Goal: Complete application form

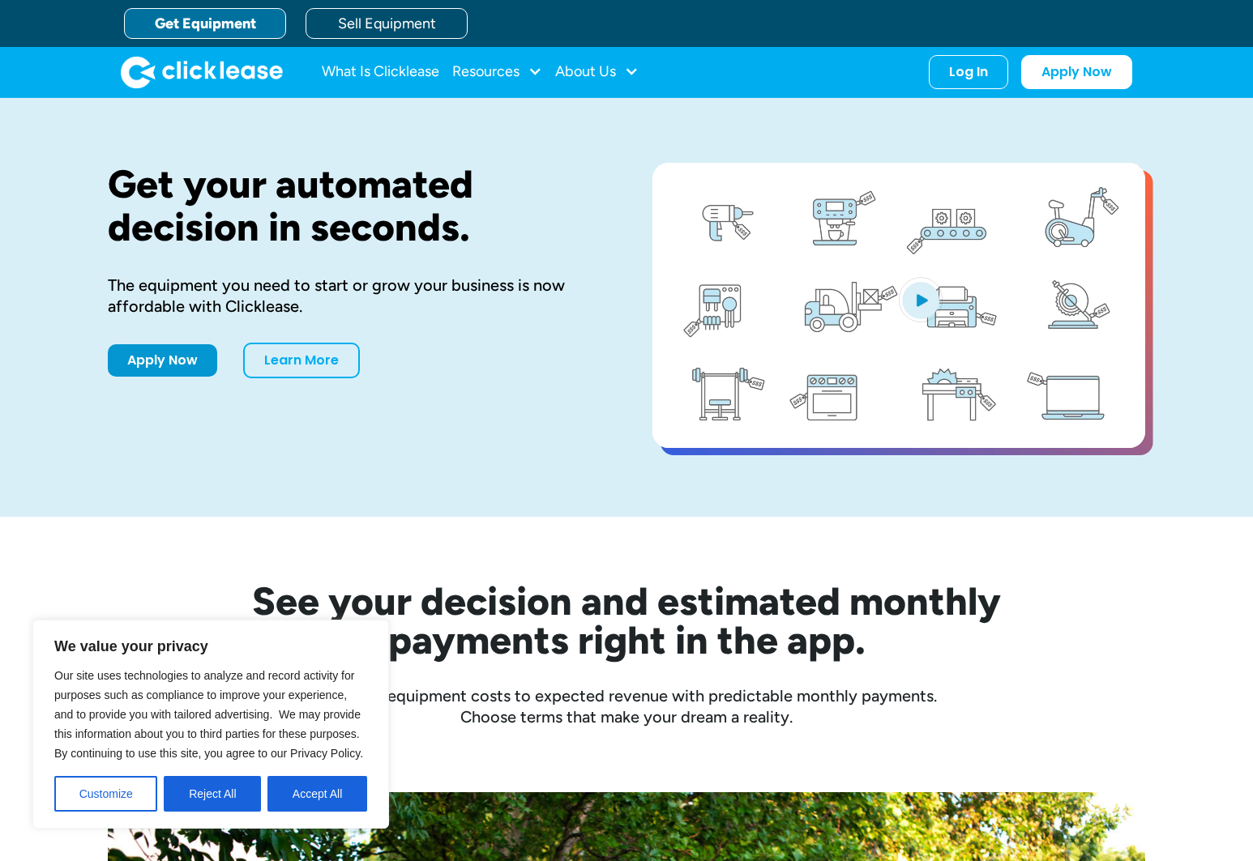
click at [196, 792] on button "Reject All" at bounding box center [212, 794] width 97 height 36
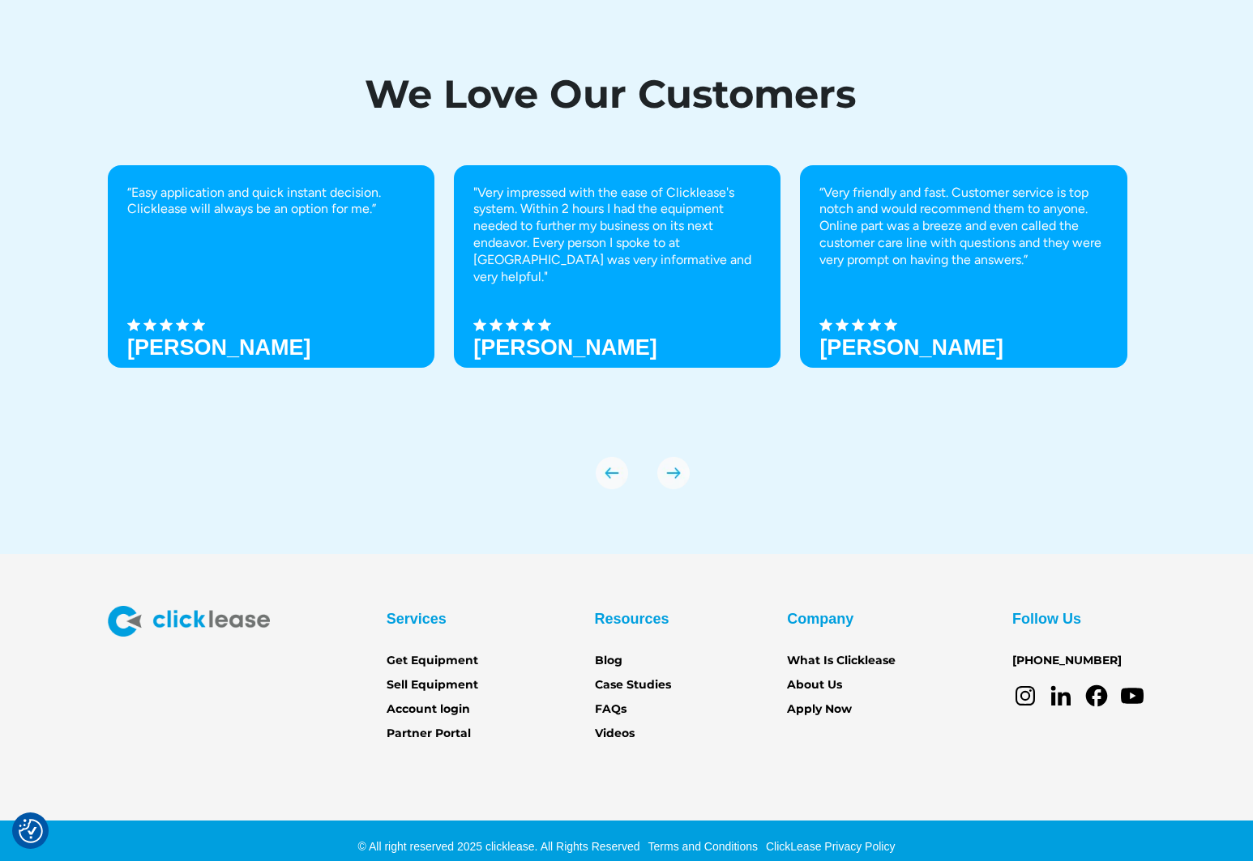
scroll to position [5459, 0]
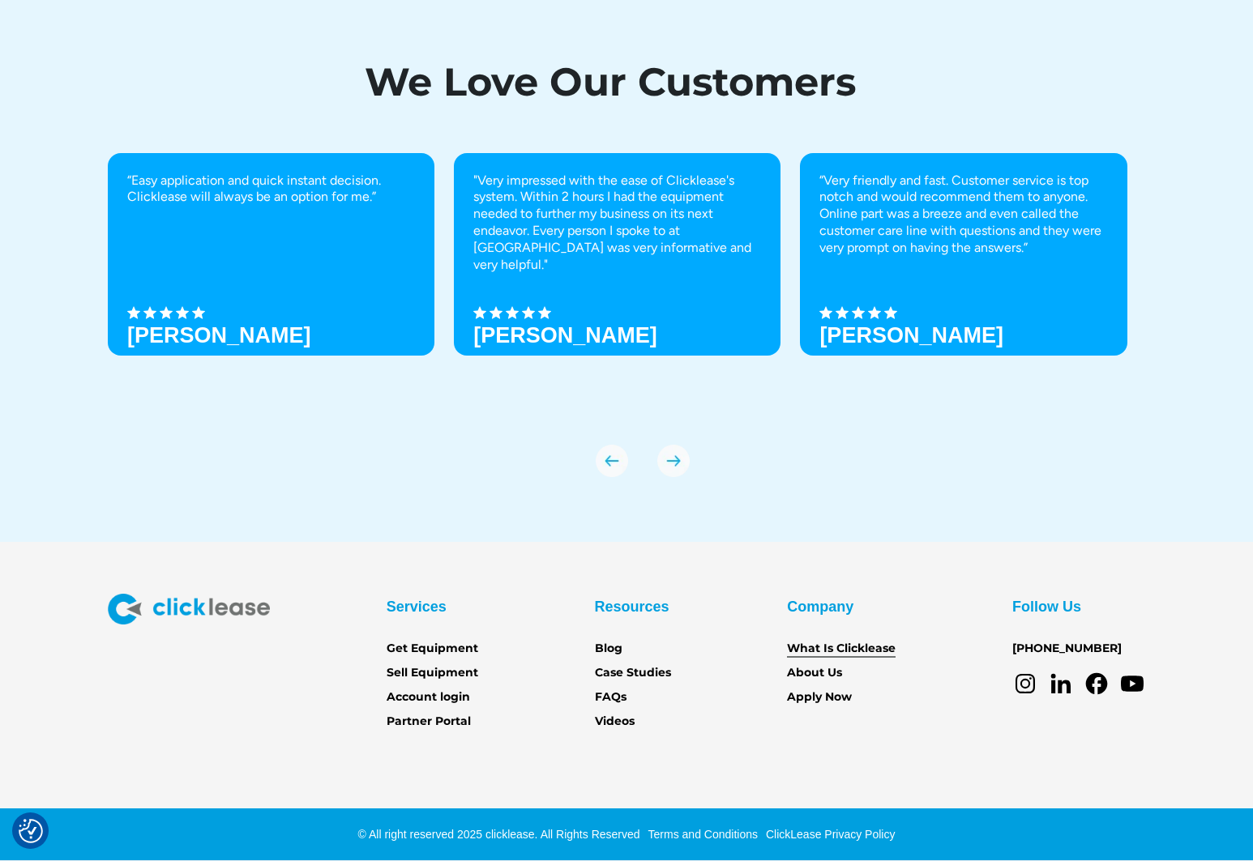
click at [822, 643] on link "What Is Clicklease" at bounding box center [841, 649] width 109 height 18
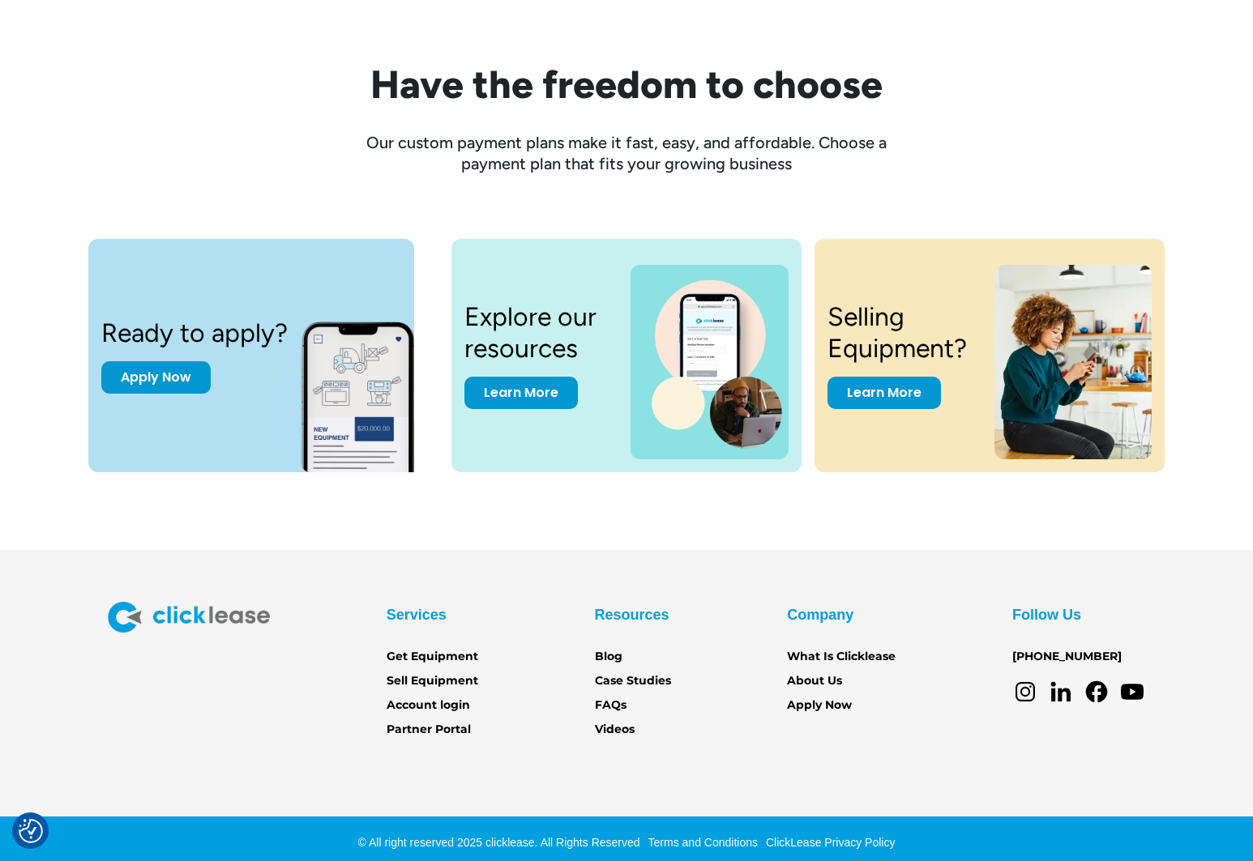
scroll to position [2016, 0]
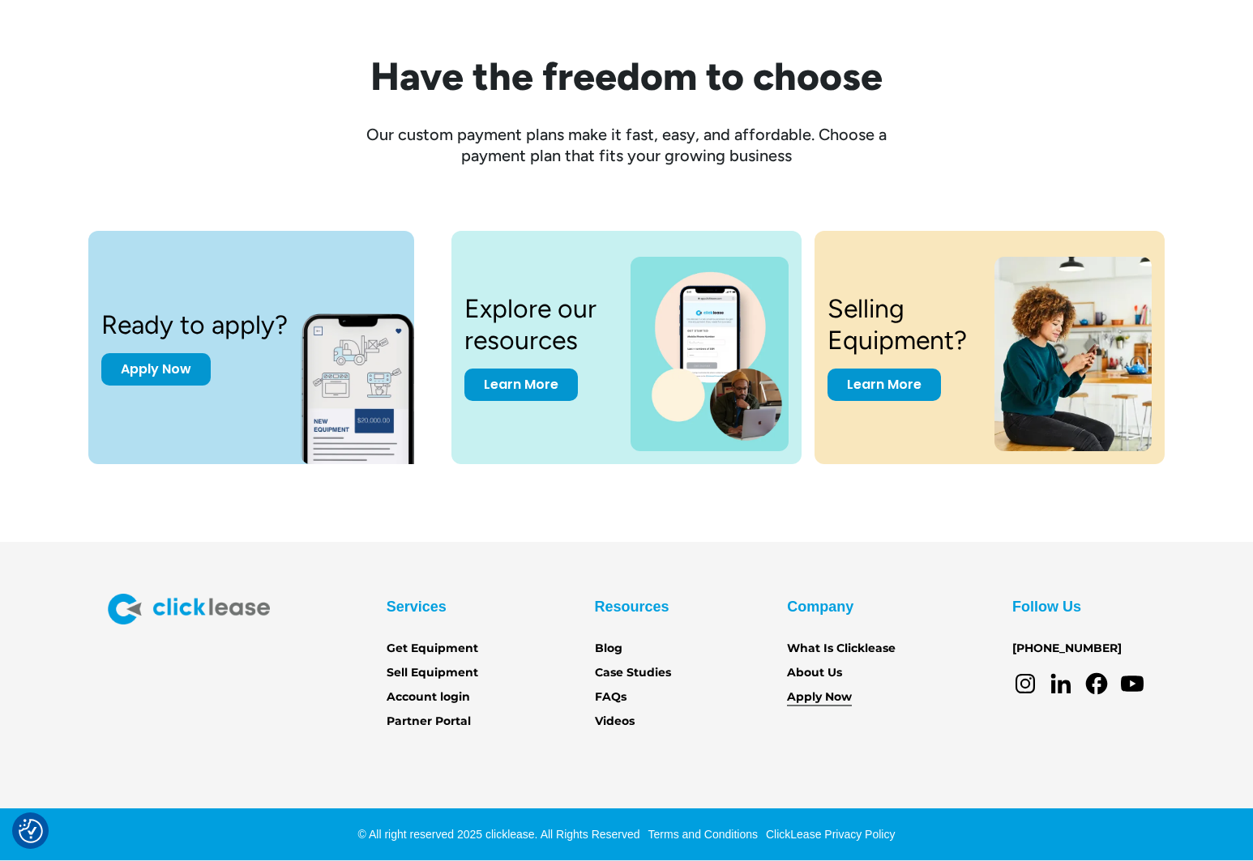
click at [835, 698] on link "Apply Now" at bounding box center [819, 698] width 65 height 18
click at [433, 649] on link "Get Equipment" at bounding box center [432, 649] width 92 height 18
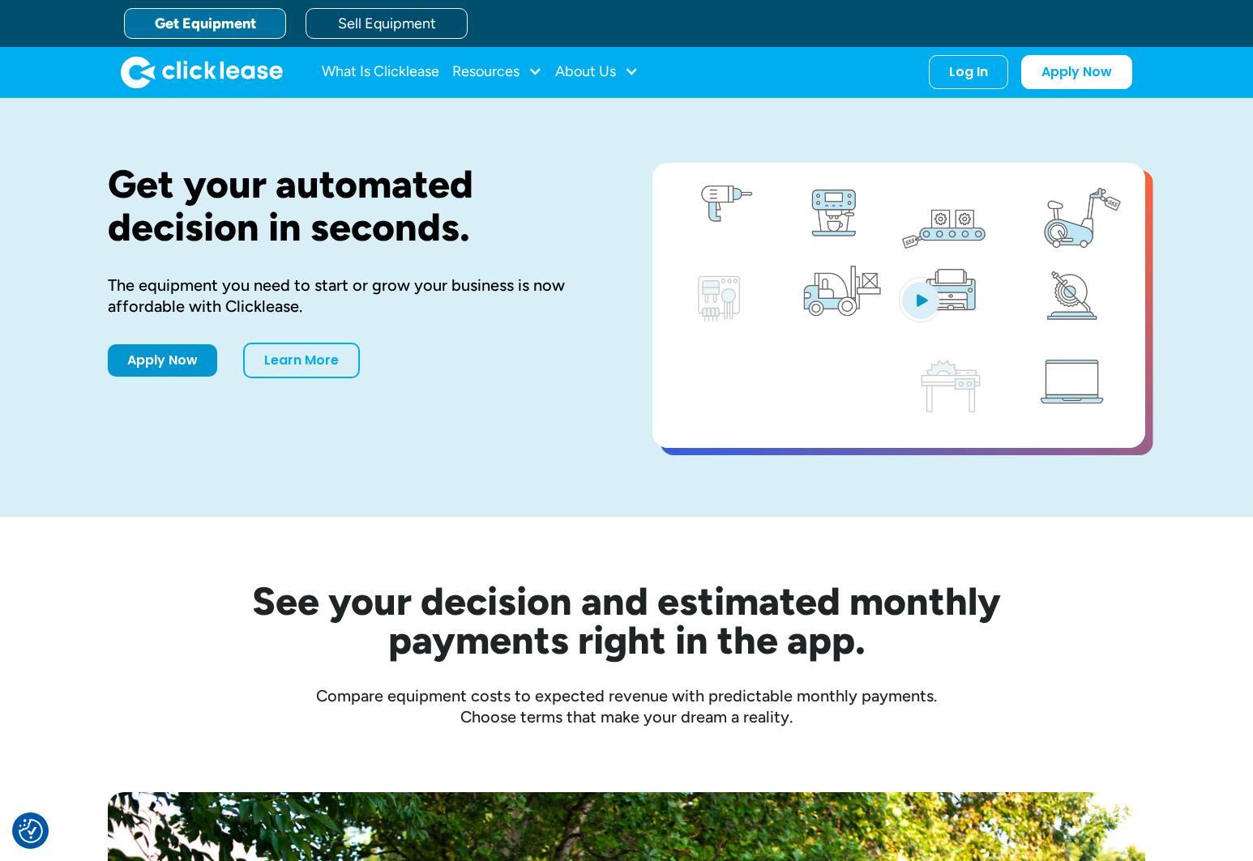
click at [918, 311] on img "open lightbox" at bounding box center [921, 299] width 44 height 45
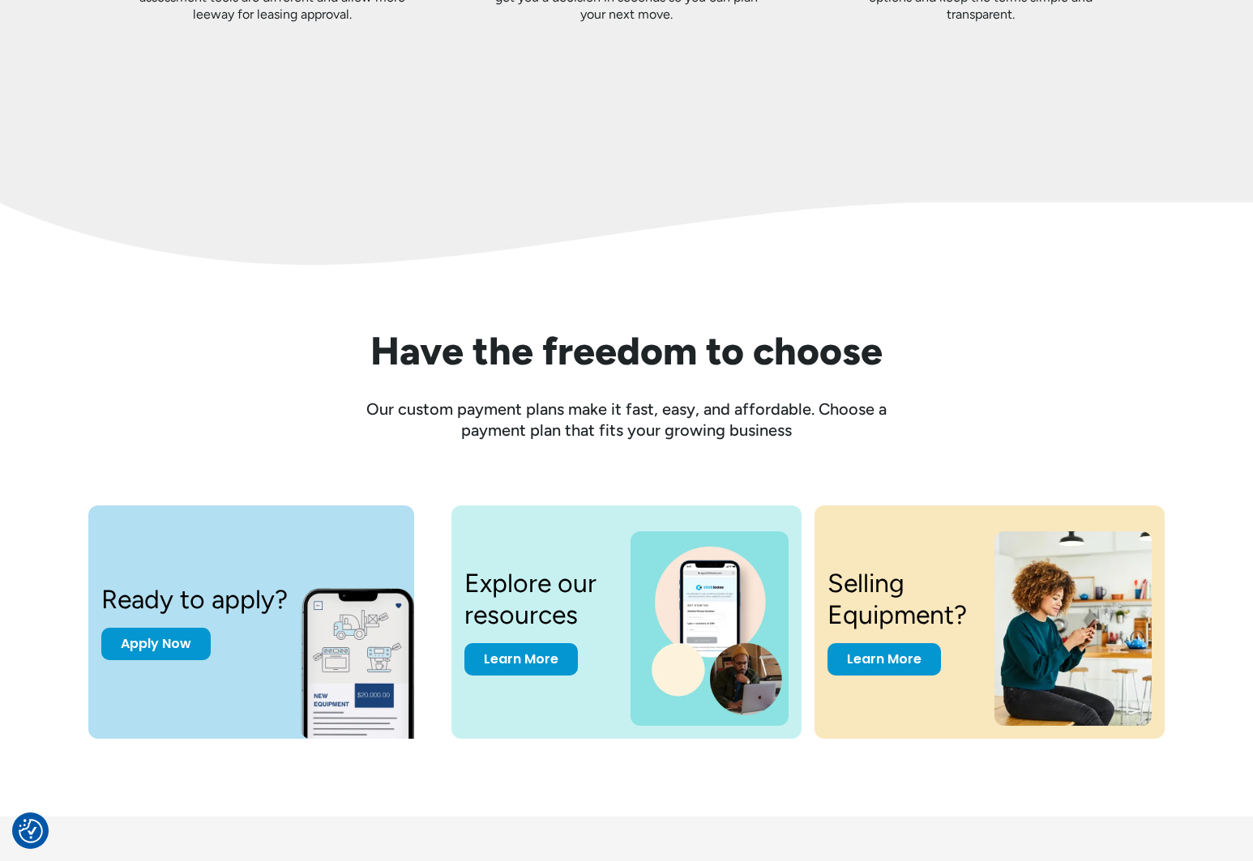
scroll to position [1795, 0]
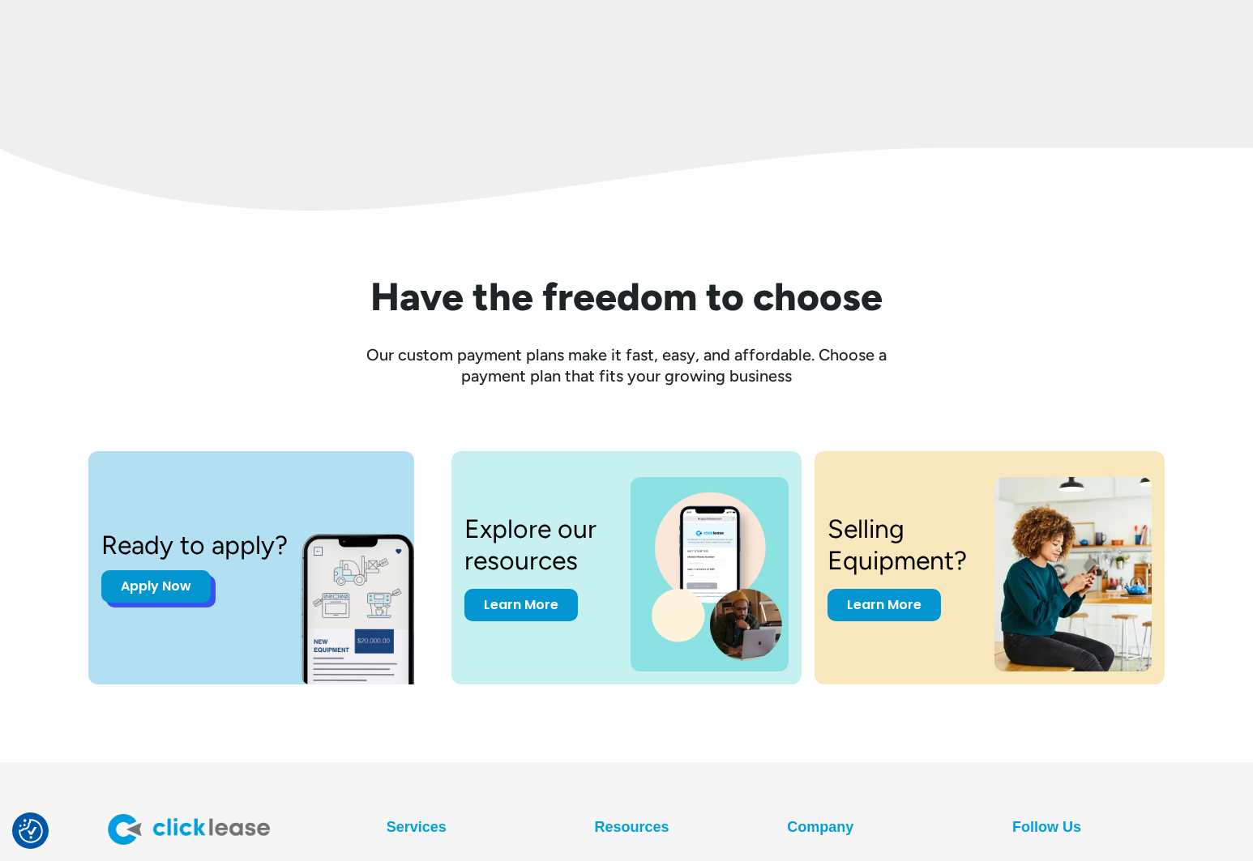
click at [147, 587] on link "Apply Now" at bounding box center [155, 586] width 109 height 32
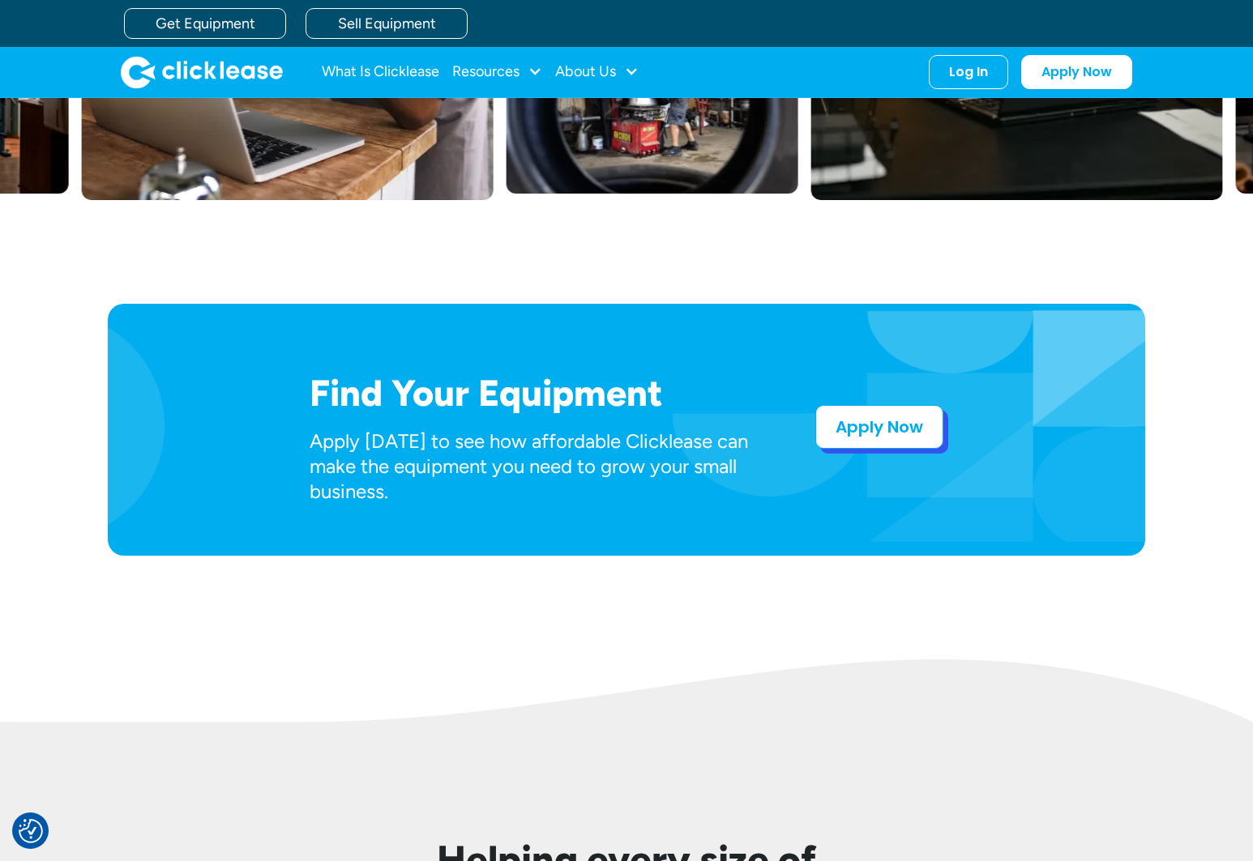
scroll to position [624, 0]
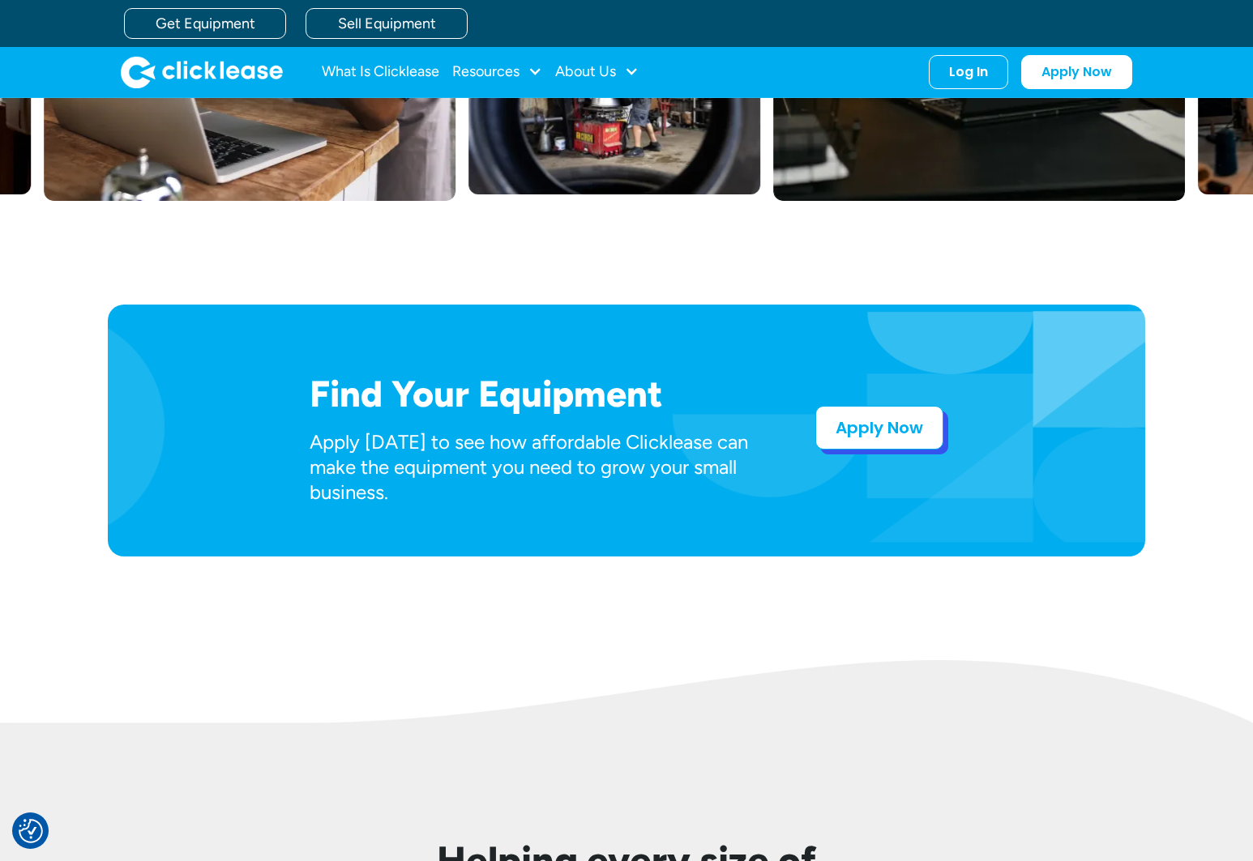
click at [870, 422] on link "Apply Now" at bounding box center [879, 428] width 128 height 44
